Goal: Task Accomplishment & Management: Complete application form

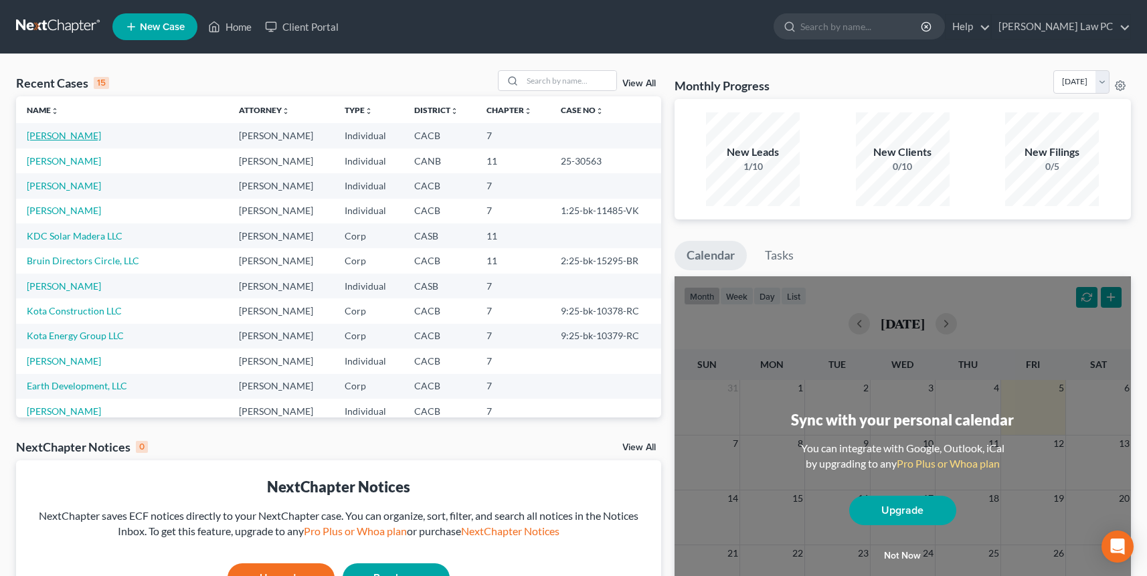
click at [66, 141] on link "[PERSON_NAME]" at bounding box center [64, 135] width 74 height 11
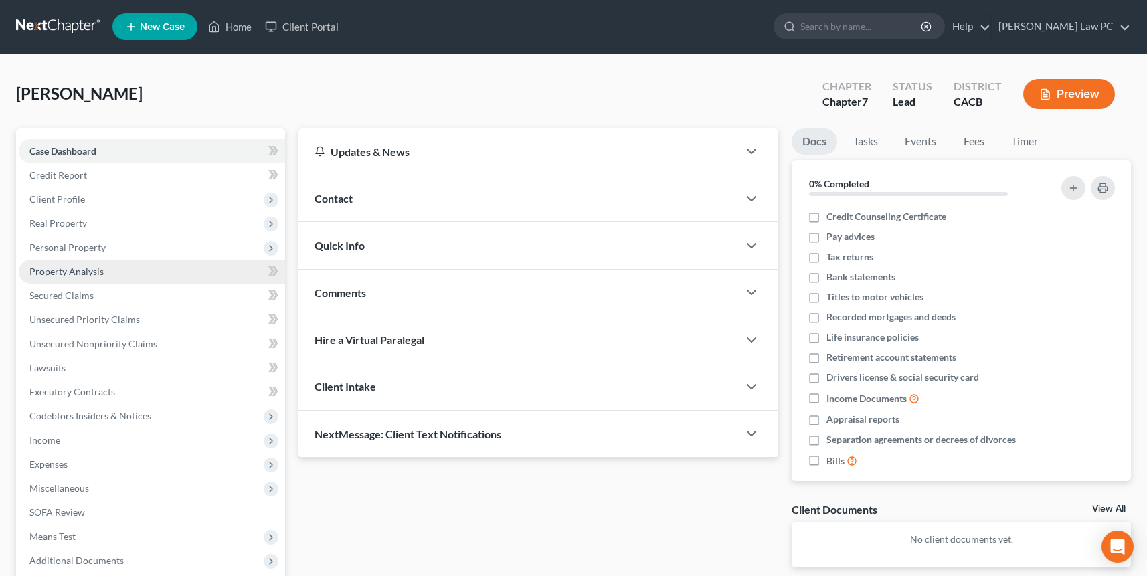
click at [65, 270] on span "Property Analysis" at bounding box center [66, 271] width 74 height 11
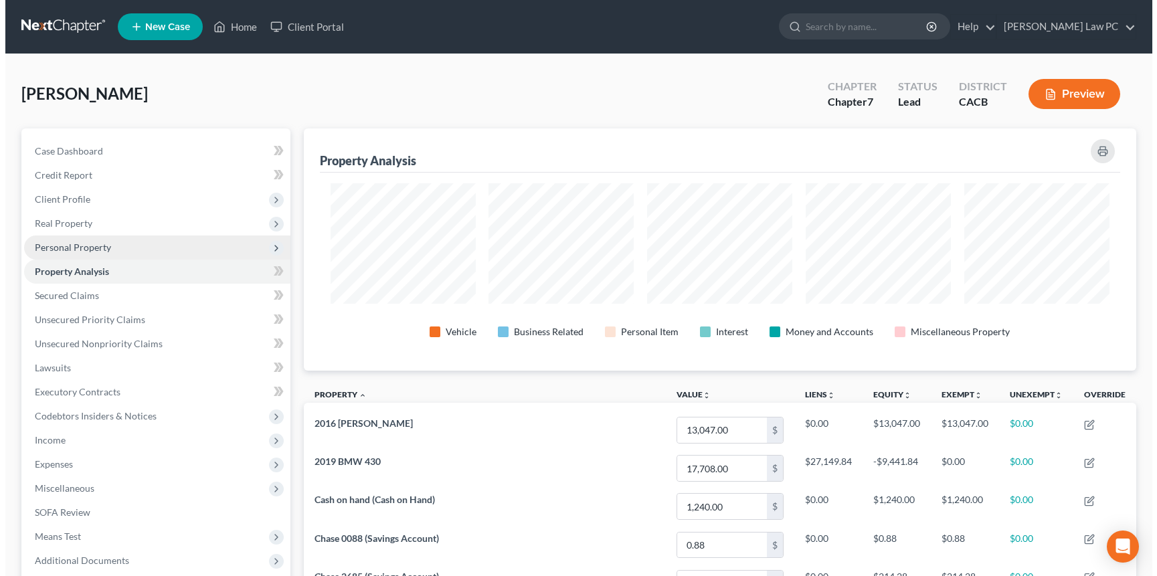
scroll to position [242, 833]
click at [69, 245] on span "Personal Property" at bounding box center [67, 247] width 76 height 11
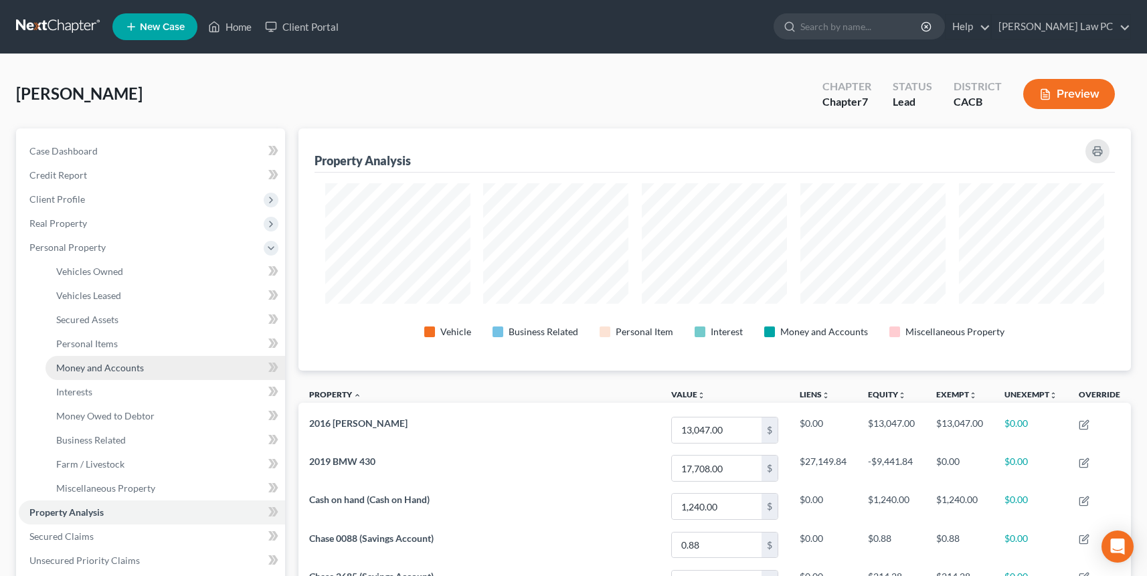
click at [90, 368] on span "Money and Accounts" at bounding box center [100, 367] width 88 height 11
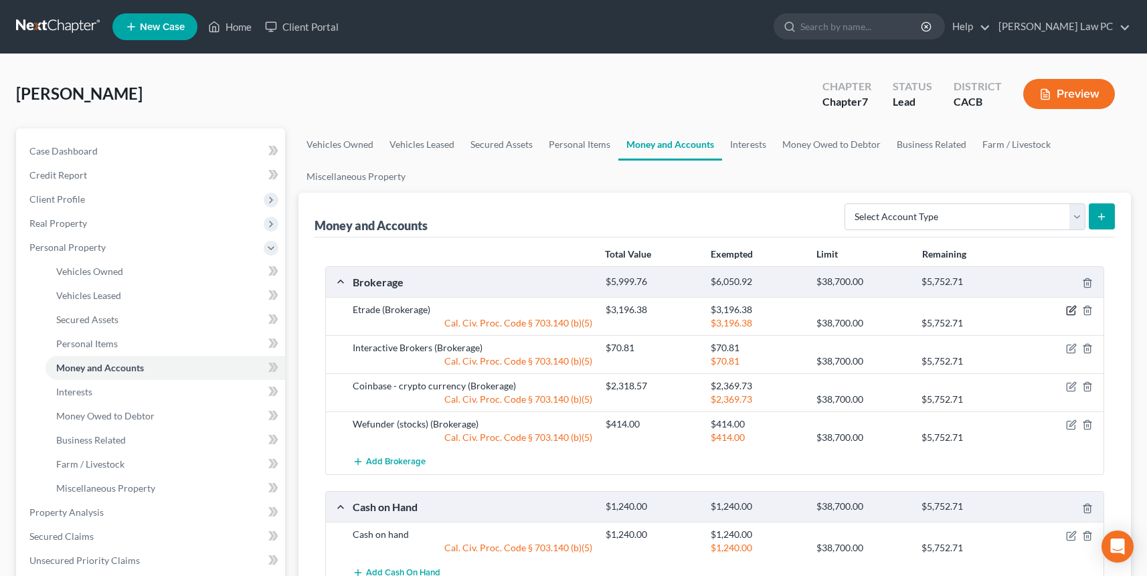
click at [1073, 311] on icon "button" at bounding box center [1071, 310] width 11 height 11
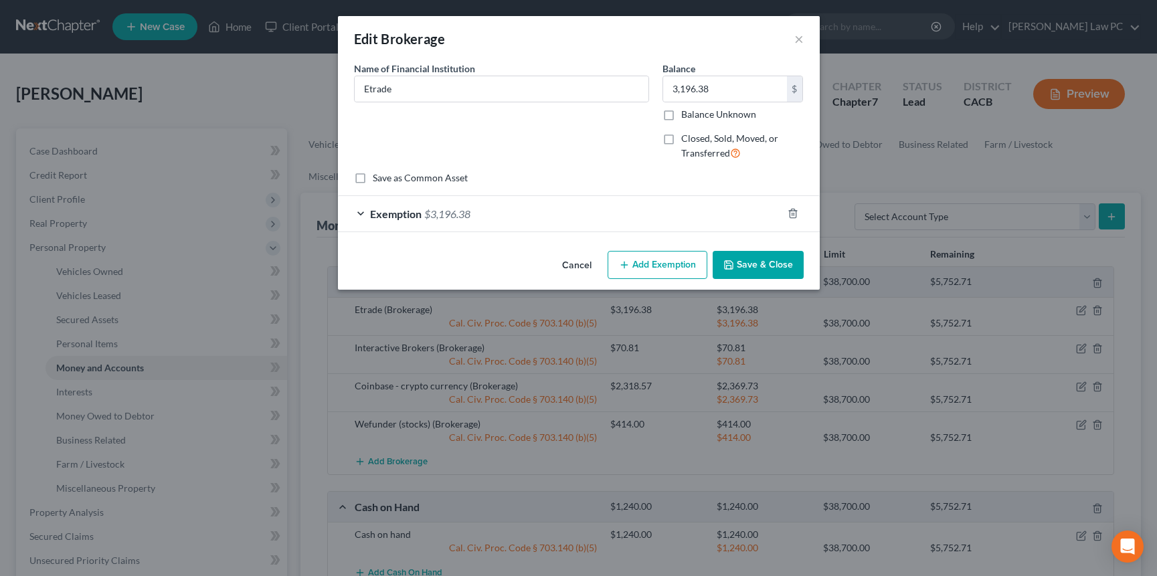
click at [499, 218] on div "Exemption $3,196.38" at bounding box center [560, 213] width 444 height 35
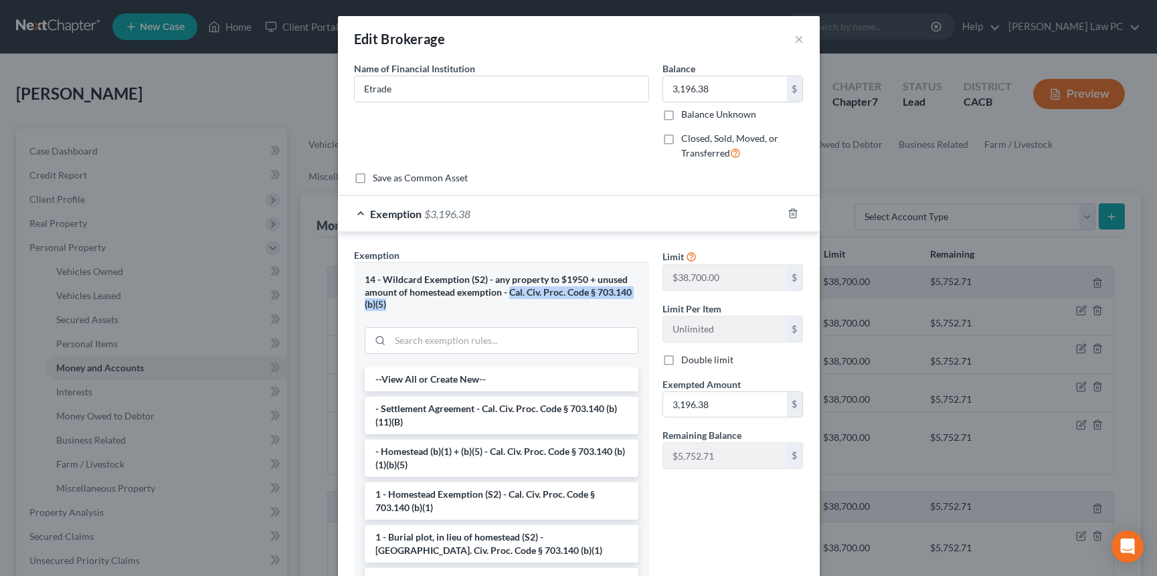
drag, startPoint x: 505, startPoint y: 293, endPoint x: 382, endPoint y: 303, distance: 123.6
click at [382, 303] on div "14 - Wildcard Exemption (S2) - any property to $1950 + unused amount of homeste…" at bounding box center [502, 292] width 274 height 37
copy div "Cal. Civ. Proc. Code § 703.140 (b)(5)"
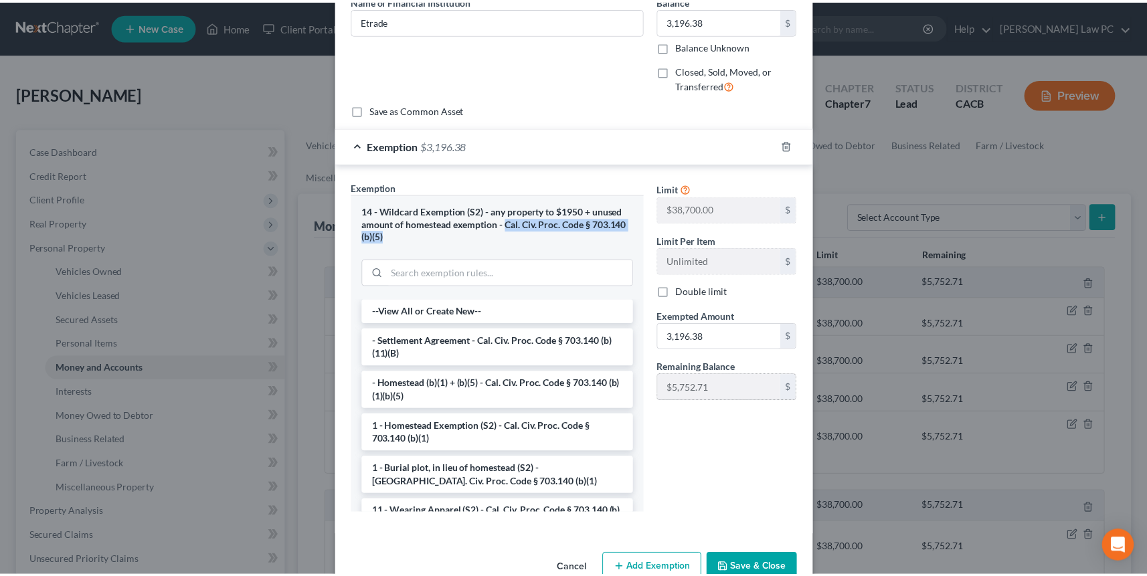
scroll to position [100, 0]
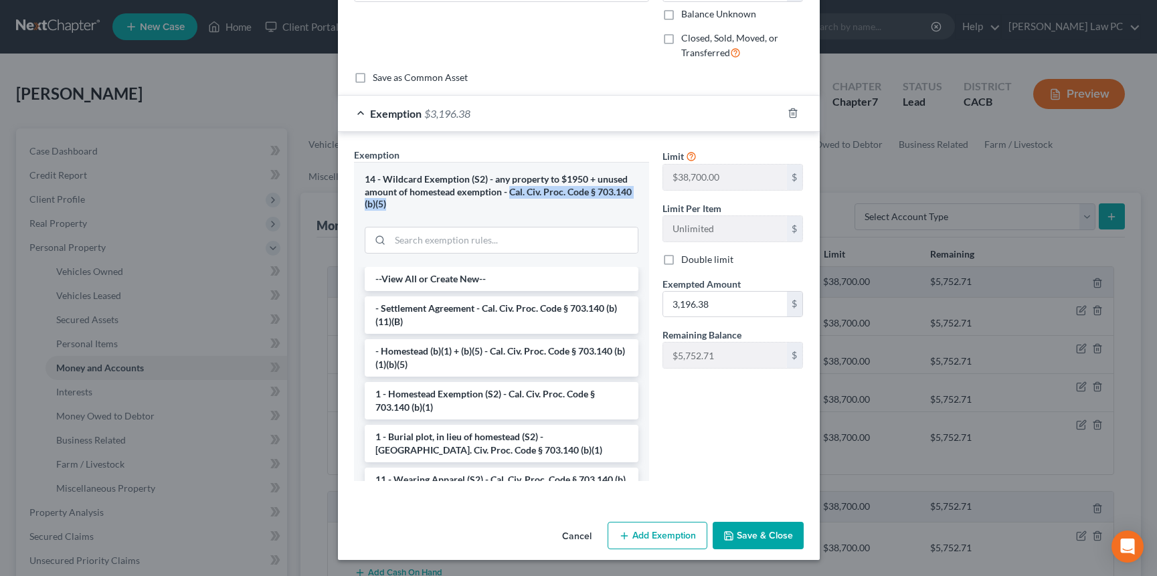
click at [743, 540] on button "Save & Close" at bounding box center [758, 536] width 91 height 28
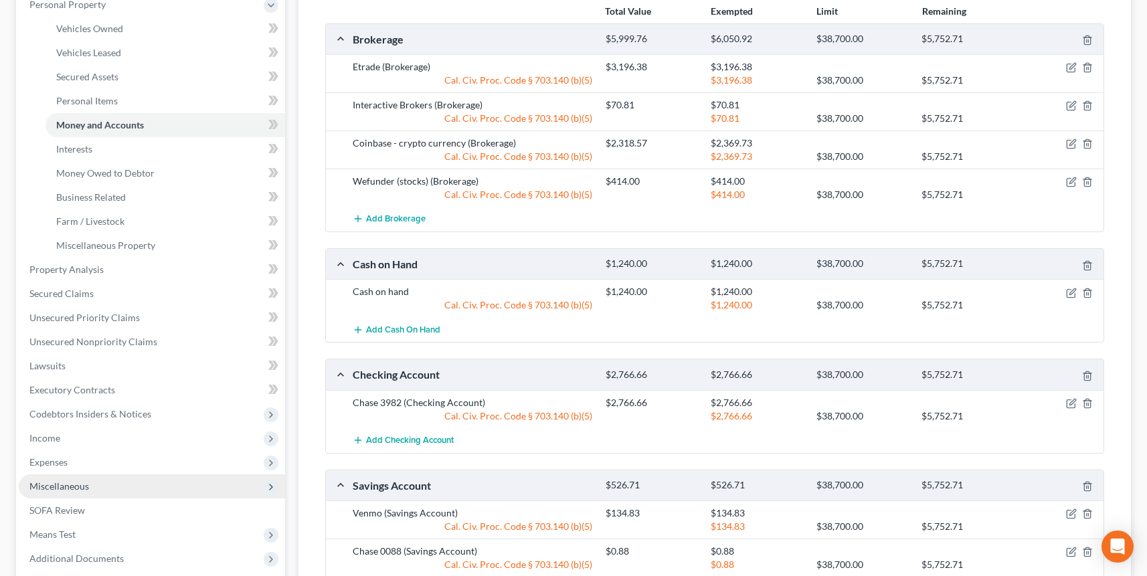
scroll to position [244, 0]
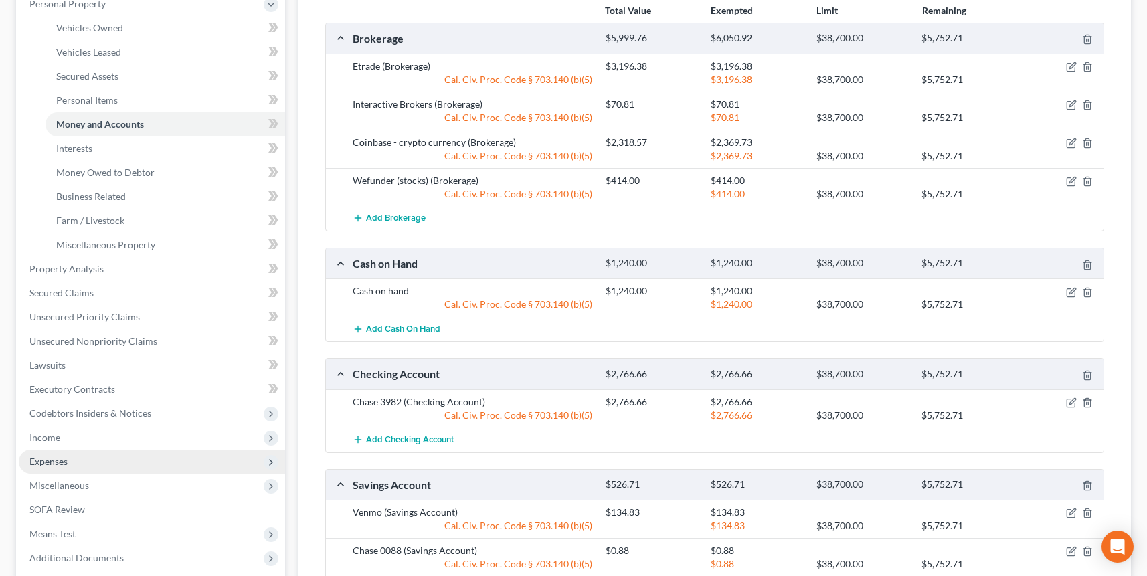
click at [70, 465] on span "Expenses" at bounding box center [152, 462] width 266 height 24
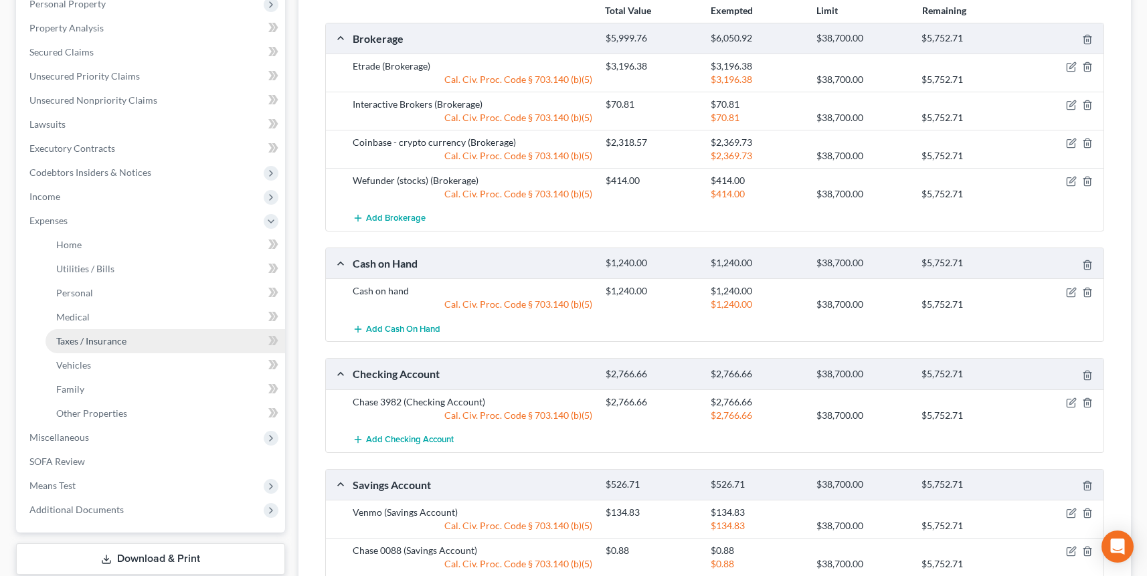
click at [86, 349] on link "Taxes / Insurance" at bounding box center [166, 341] width 240 height 24
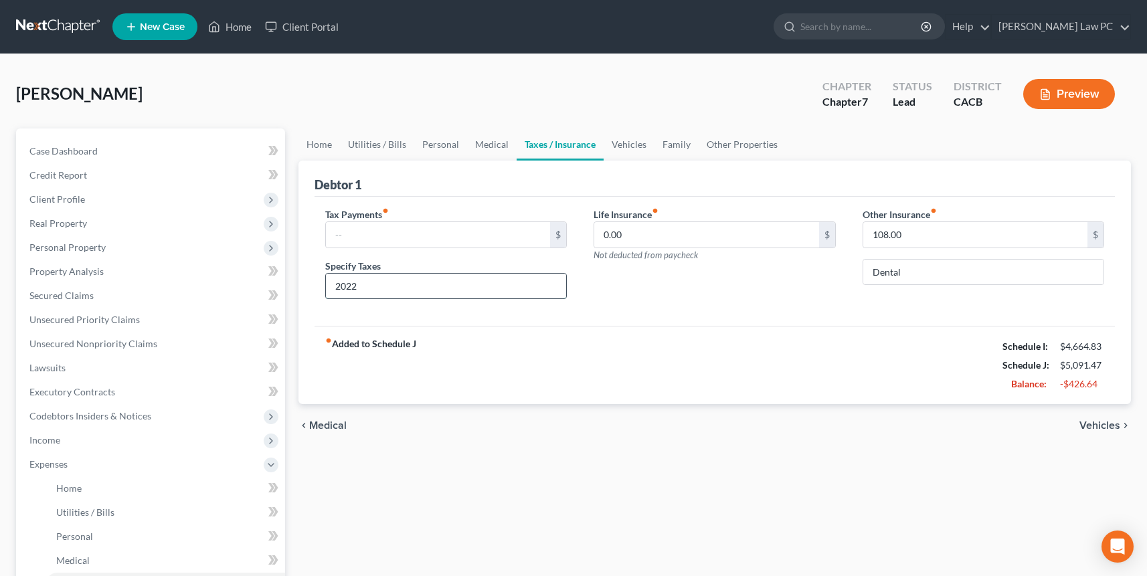
click at [347, 288] on input "2022" at bounding box center [446, 286] width 241 height 25
click at [727, 141] on link "Other Properties" at bounding box center [742, 145] width 87 height 32
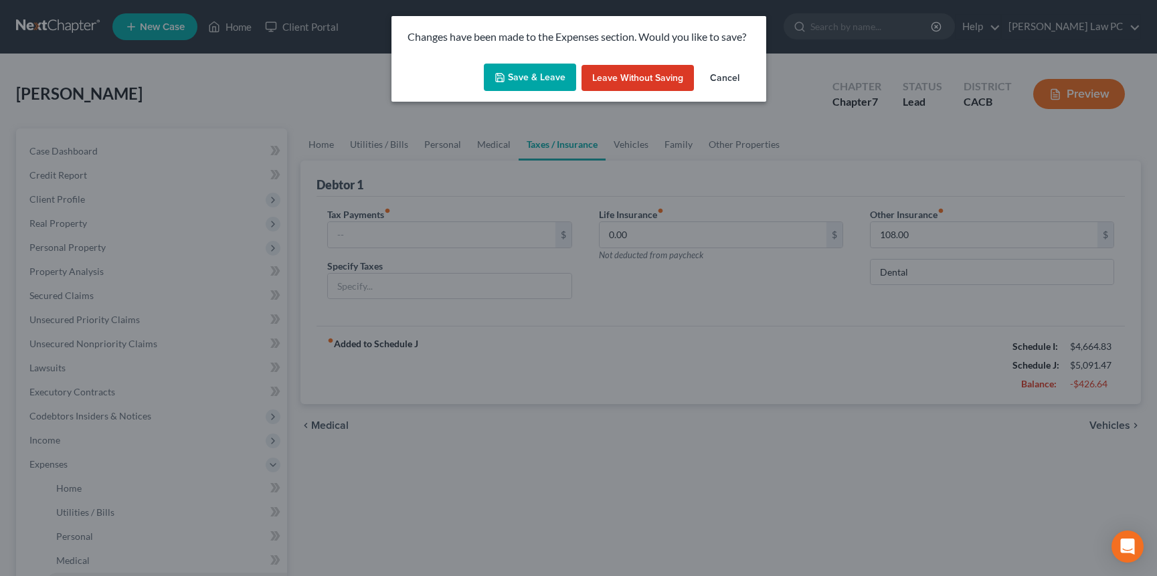
click at [529, 76] on button "Save & Leave" at bounding box center [530, 78] width 92 height 28
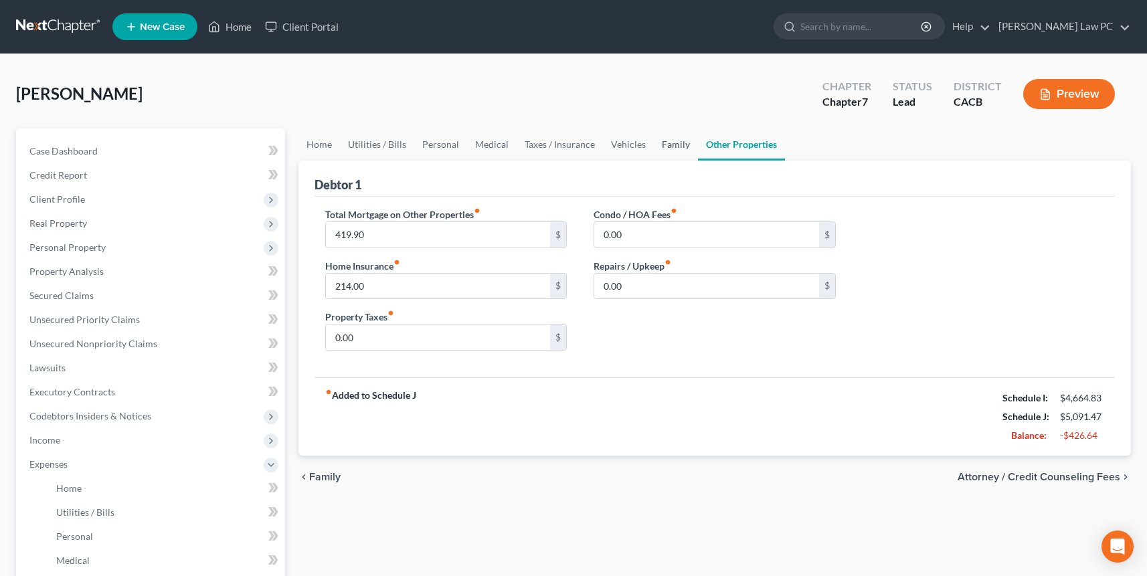
click at [667, 142] on link "Family" at bounding box center [676, 145] width 44 height 32
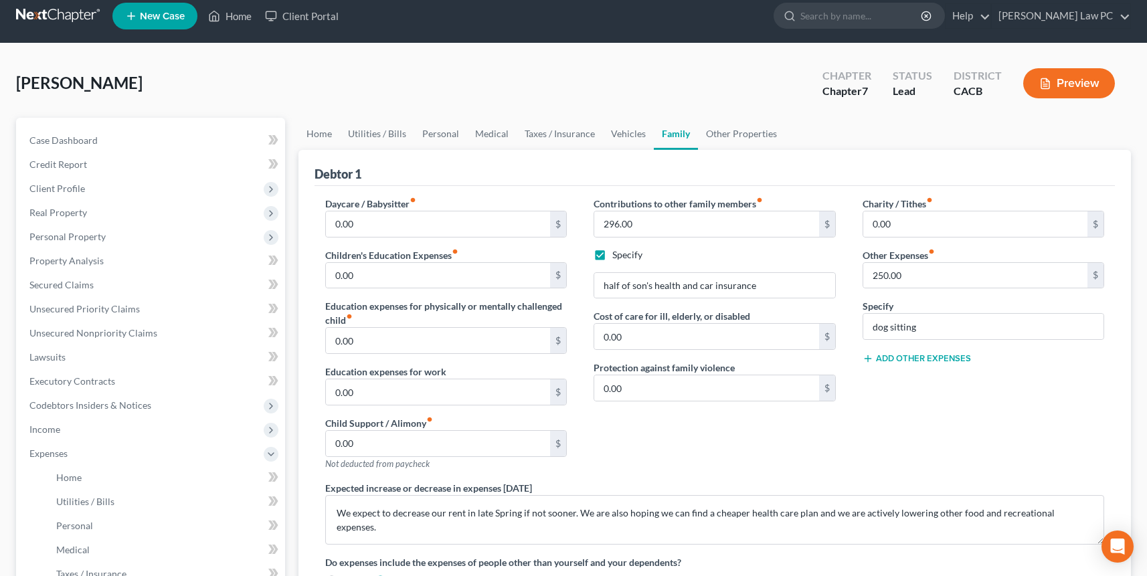
scroll to position [13, 0]
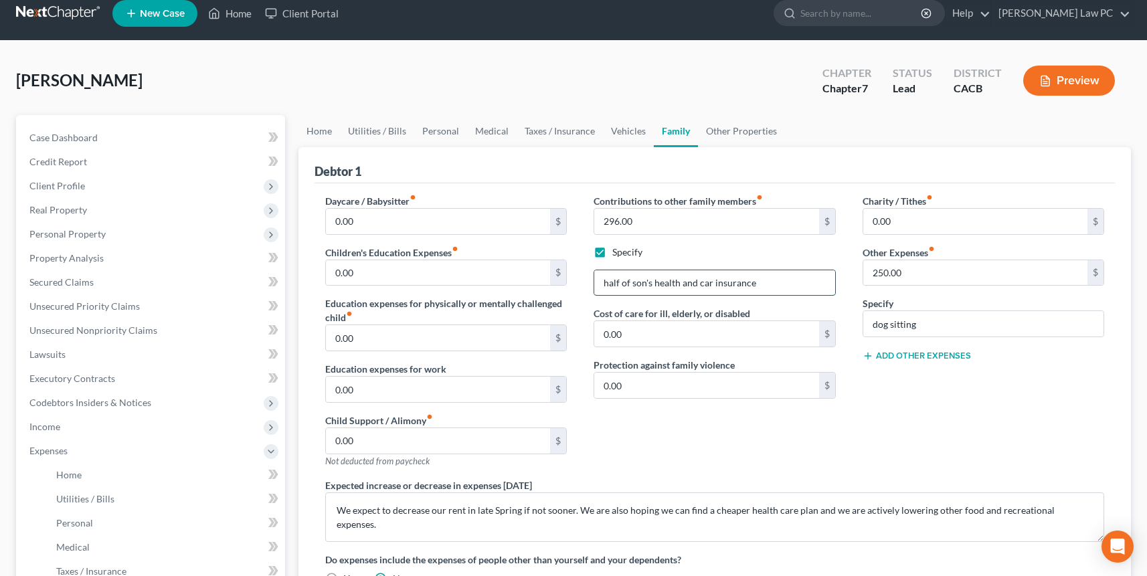
click at [701, 286] on input "half of son's health and car insurance" at bounding box center [714, 282] width 241 height 25
click at [699, 285] on input "half of son's health and car insurance" at bounding box center [714, 282] width 241 height 25
type input "half of son's health and daughter's car insurance"
click at [948, 433] on div "Charity / Tithes fiber_manual_record 0.00 $ Other Expenses fiber_manual_record …" at bounding box center [983, 336] width 269 height 284
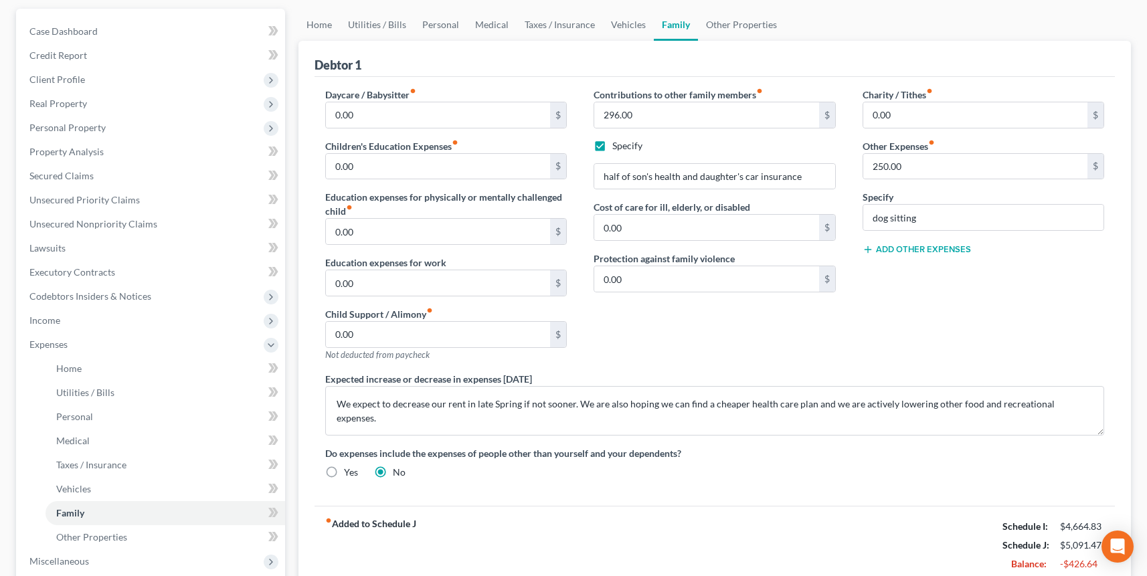
scroll to position [273, 0]
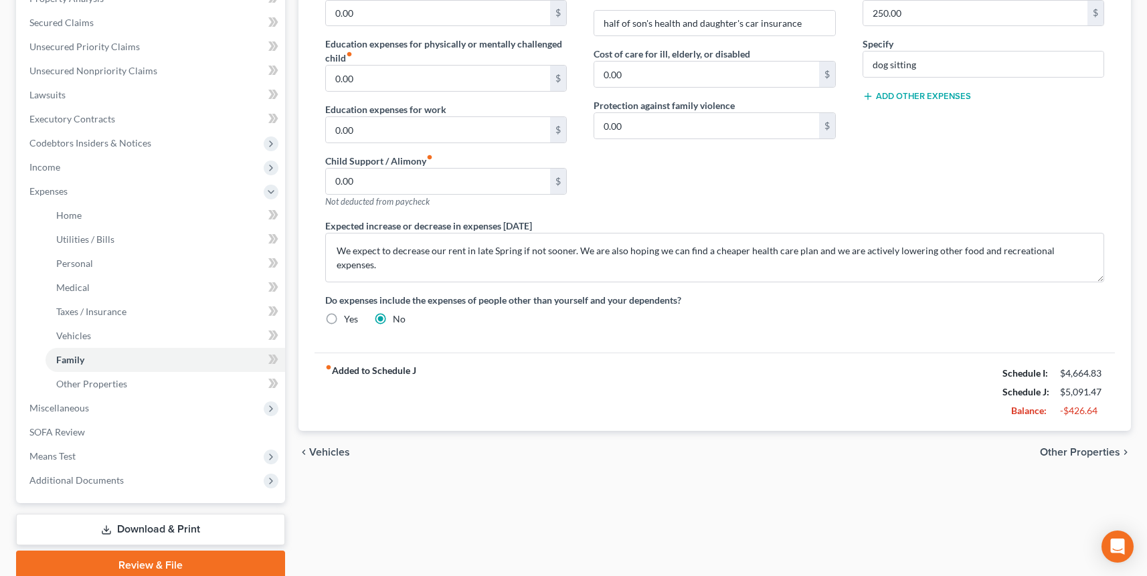
click at [1083, 452] on span "Other Properties" at bounding box center [1080, 452] width 80 height 11
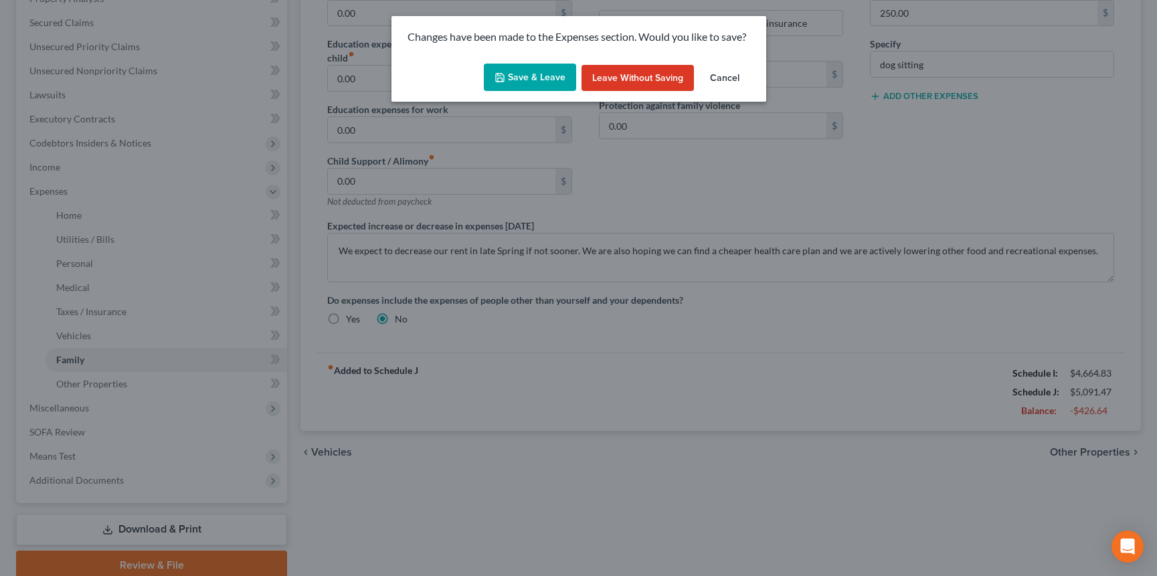
drag, startPoint x: 523, startPoint y: 79, endPoint x: 512, endPoint y: 86, distance: 13.6
click at [523, 79] on button "Save & Leave" at bounding box center [530, 78] width 92 height 28
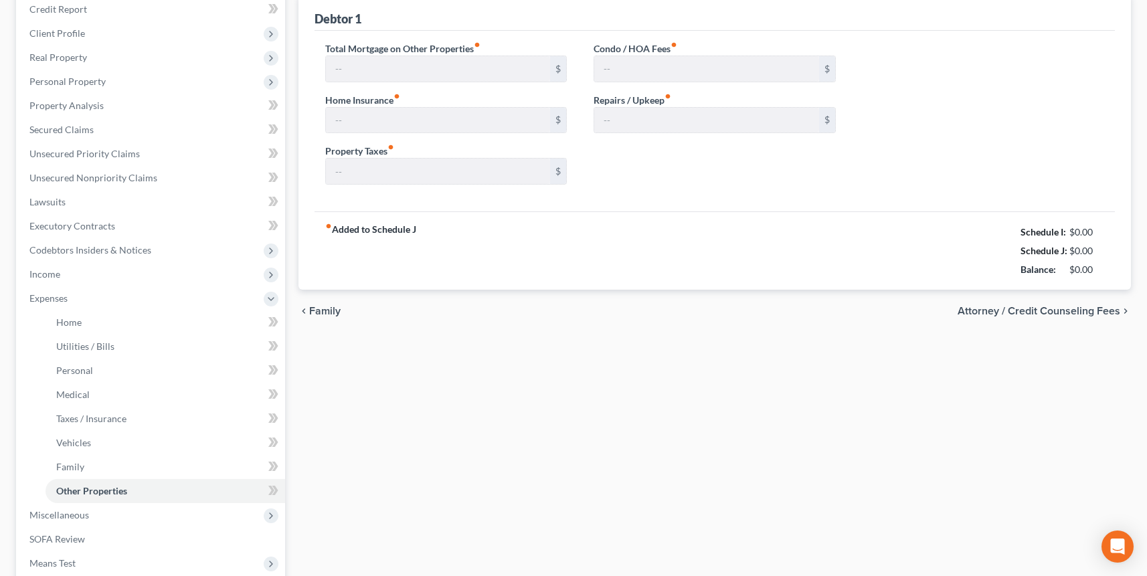
type input "419.90"
type input "214.00"
type input "0.00"
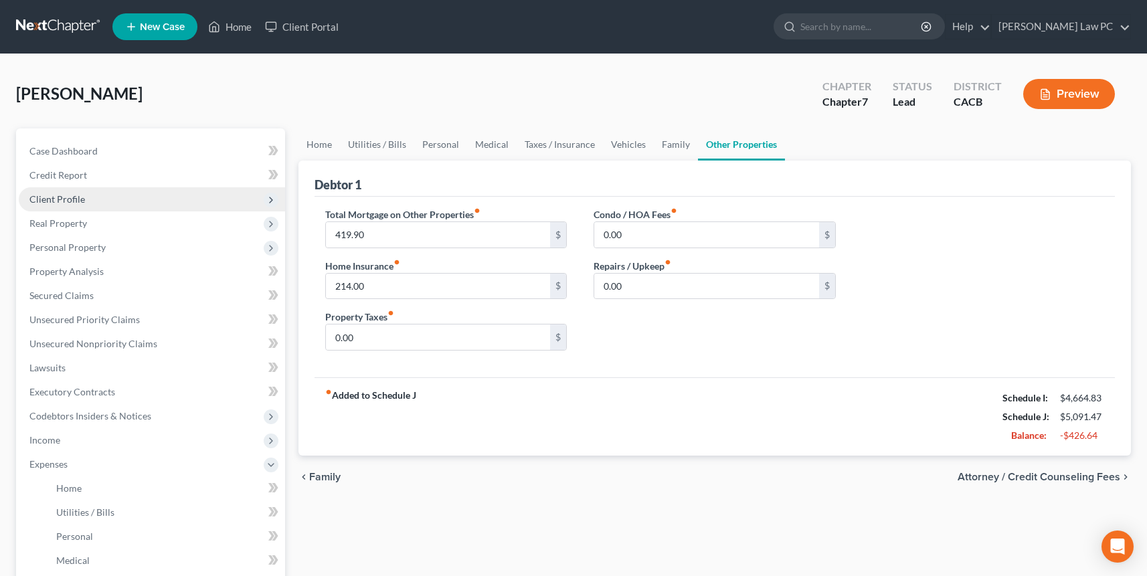
click at [96, 187] on span "Client Profile" at bounding box center [152, 199] width 266 height 24
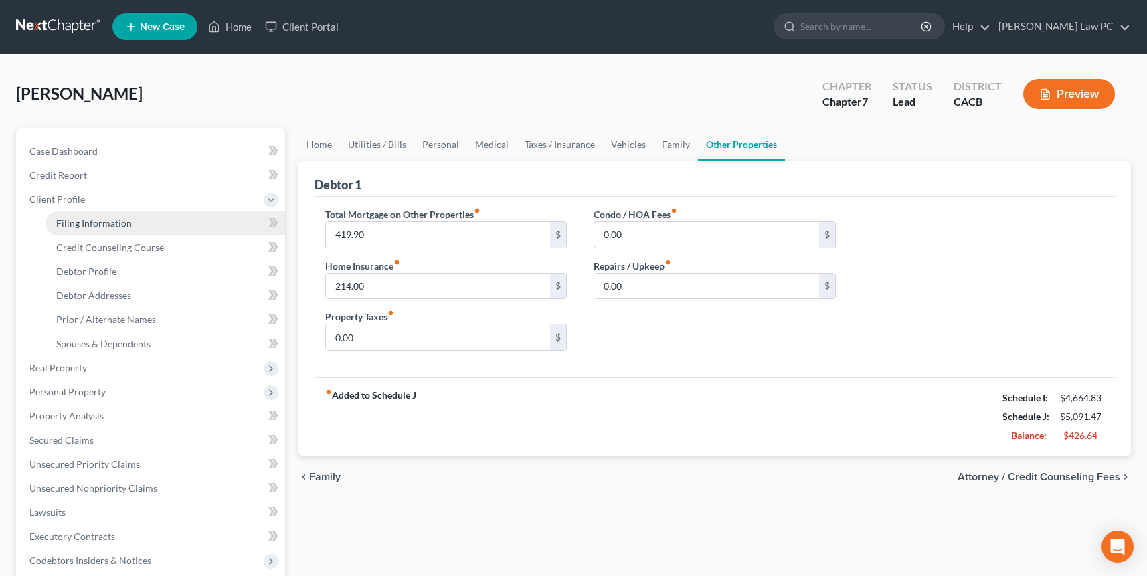
click at [94, 222] on span "Filing Information" at bounding box center [94, 223] width 76 height 11
select select "1"
select select "0"
select select "4"
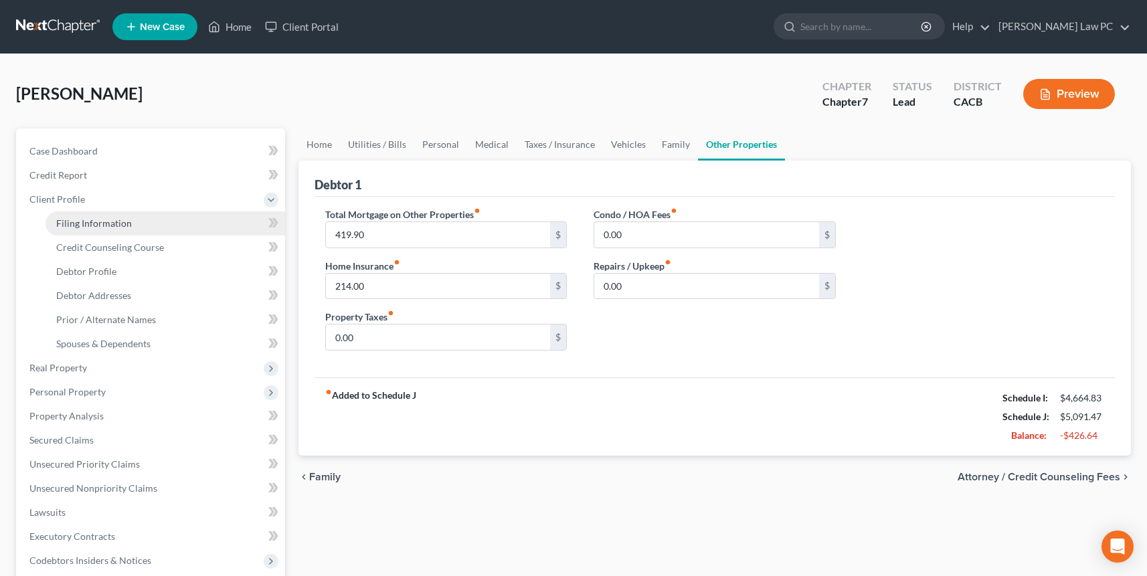
select select "0"
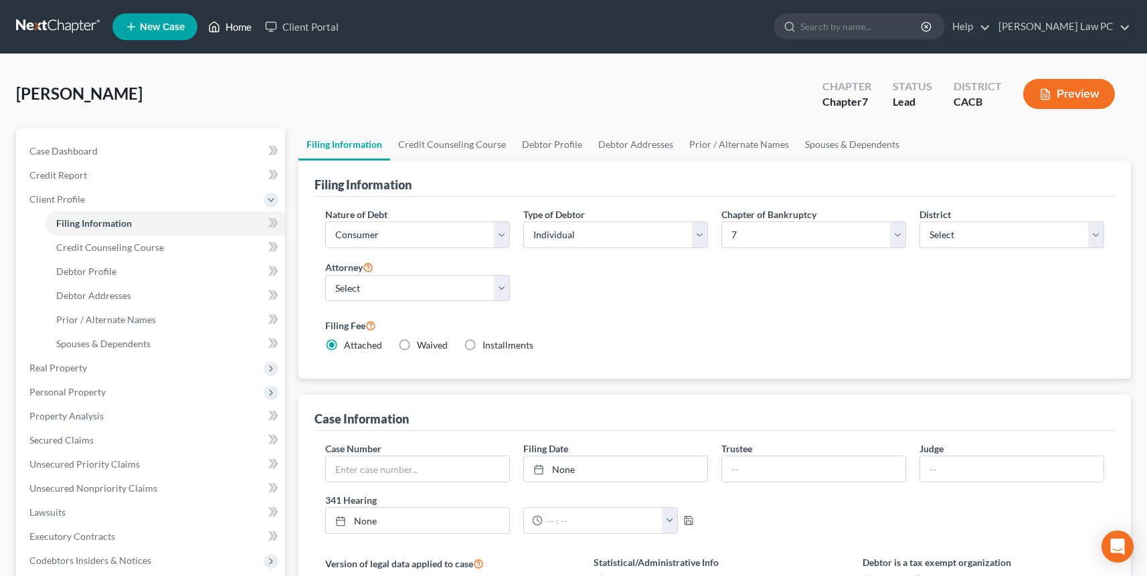
click at [230, 25] on link "Home" at bounding box center [229, 27] width 57 height 24
